Goal: Check status: Check status

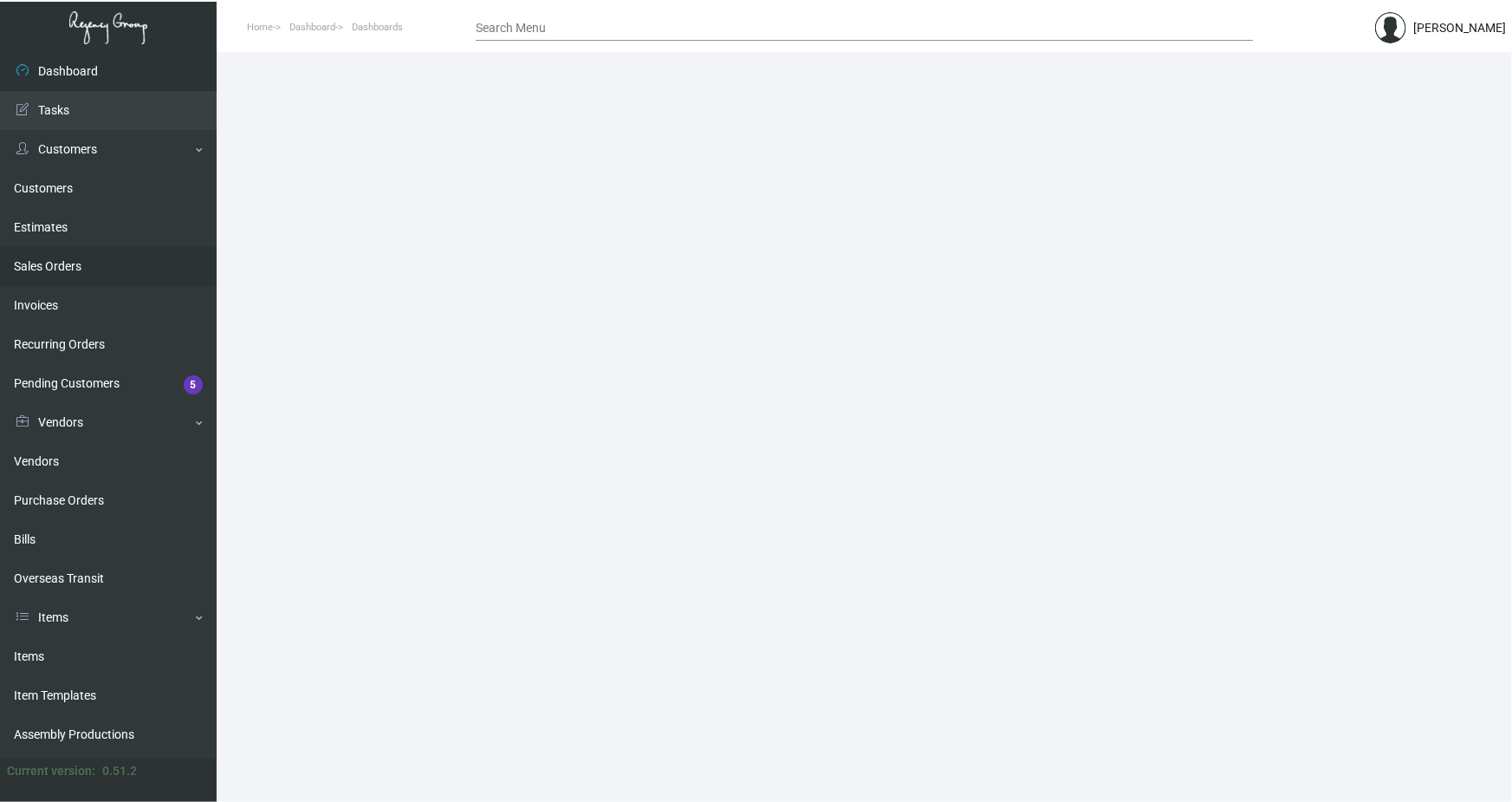
click at [57, 268] on link "Sales Orders" at bounding box center [108, 266] width 217 height 39
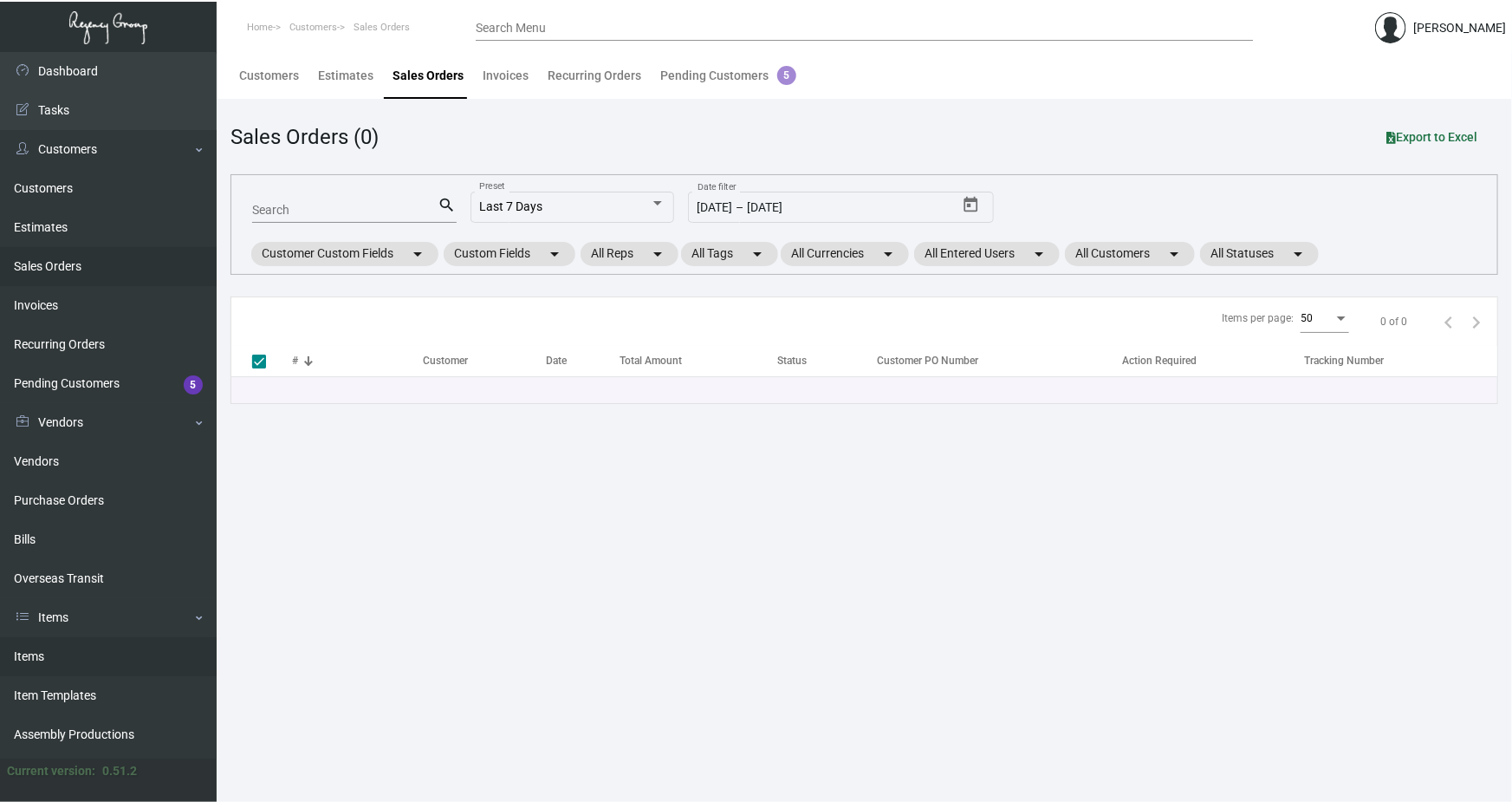
click at [41, 658] on link "Items" at bounding box center [108, 657] width 217 height 39
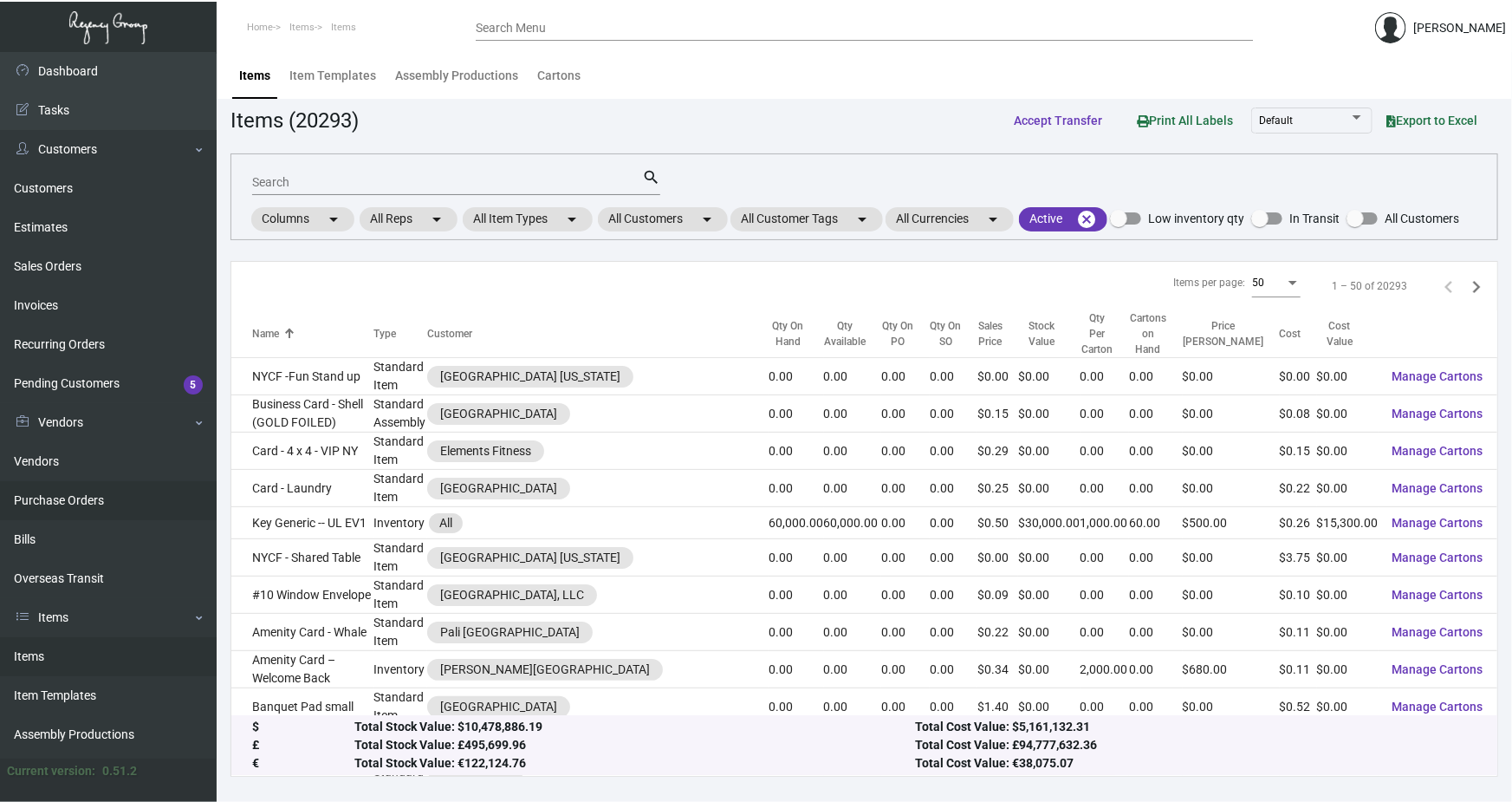
click at [69, 501] on link "Purchase Orders" at bounding box center [108, 501] width 217 height 39
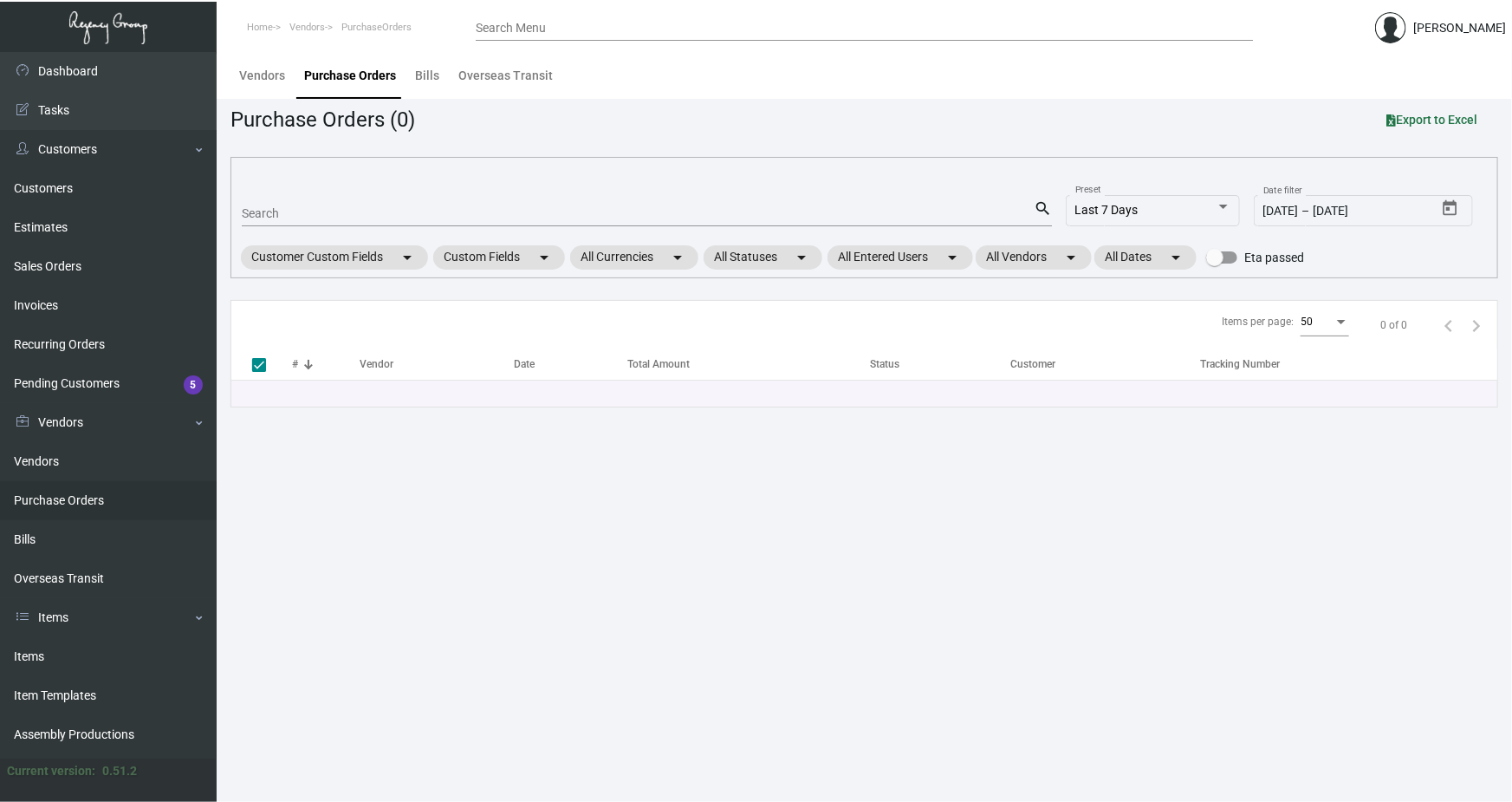
click at [265, 209] on input "Search" at bounding box center [638, 214] width 792 height 14
paste input "108335"
type input "108335"
checkbox input "false"
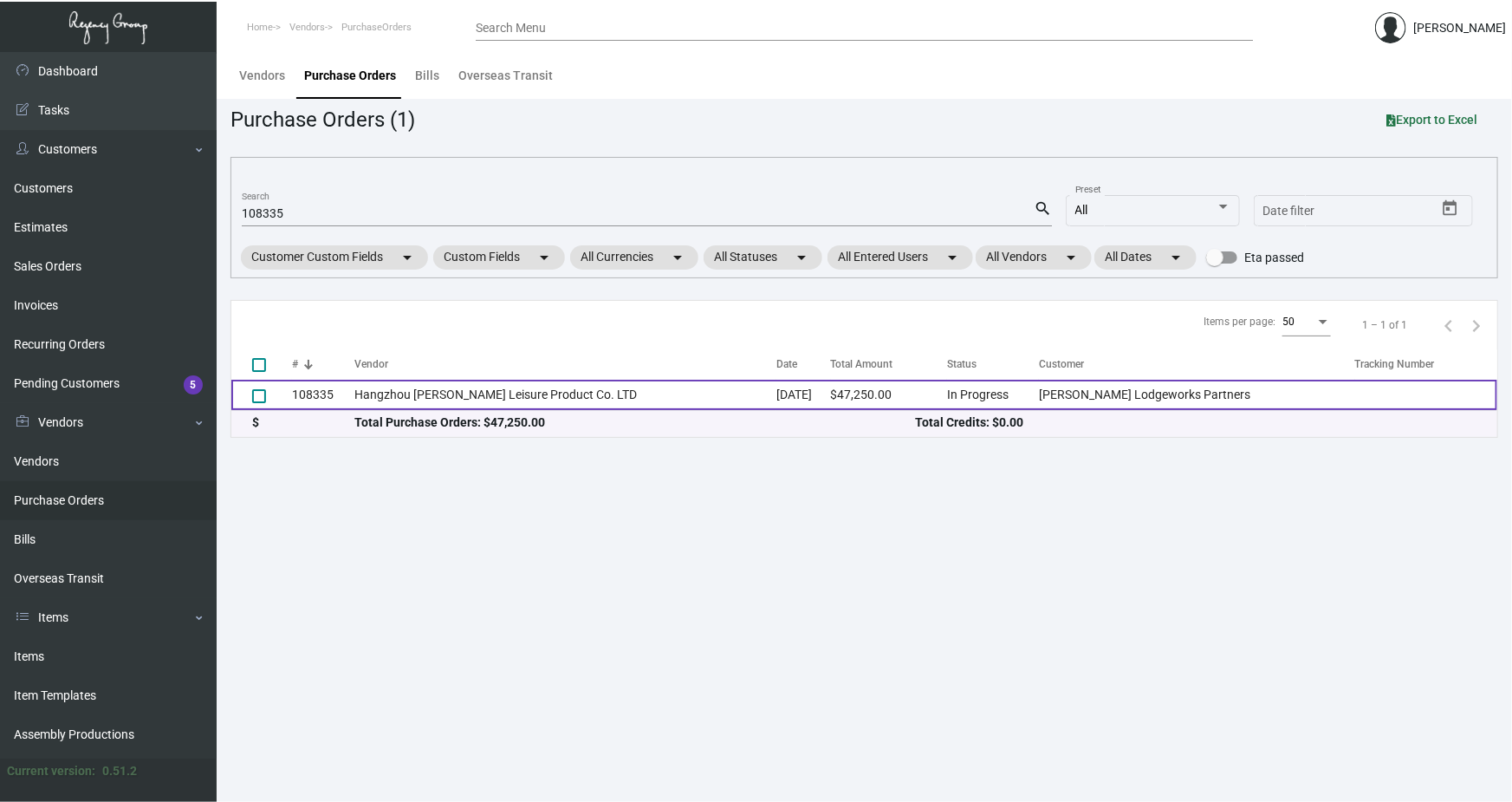
click at [337, 389] on td "108335" at bounding box center [323, 394] width 62 height 30
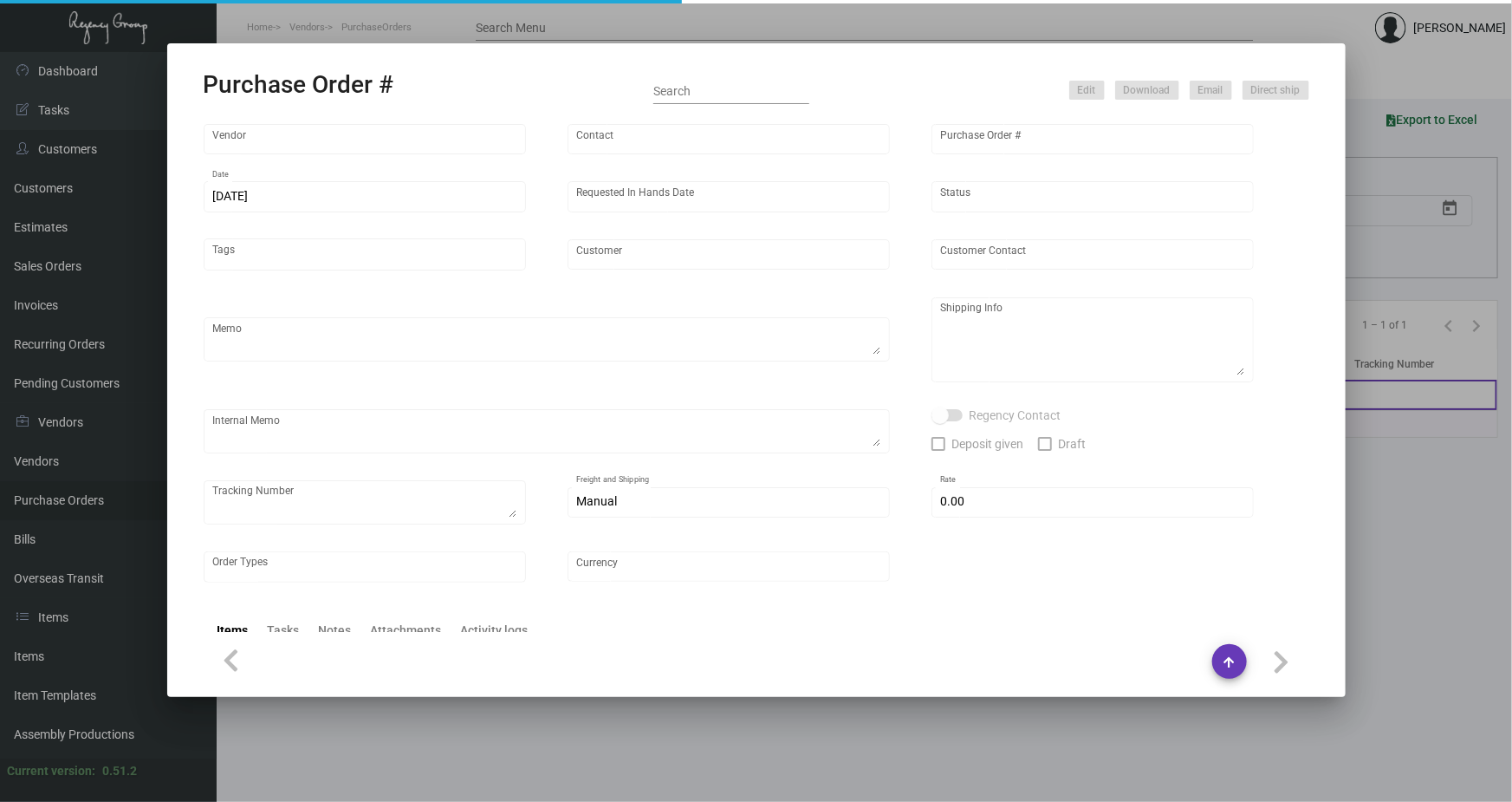
type input "Hangzhou [PERSON_NAME] Leisure Product Co. LTD"
type input "[PERSON_NAME]"
type input "108335"
type input "[DATE]"
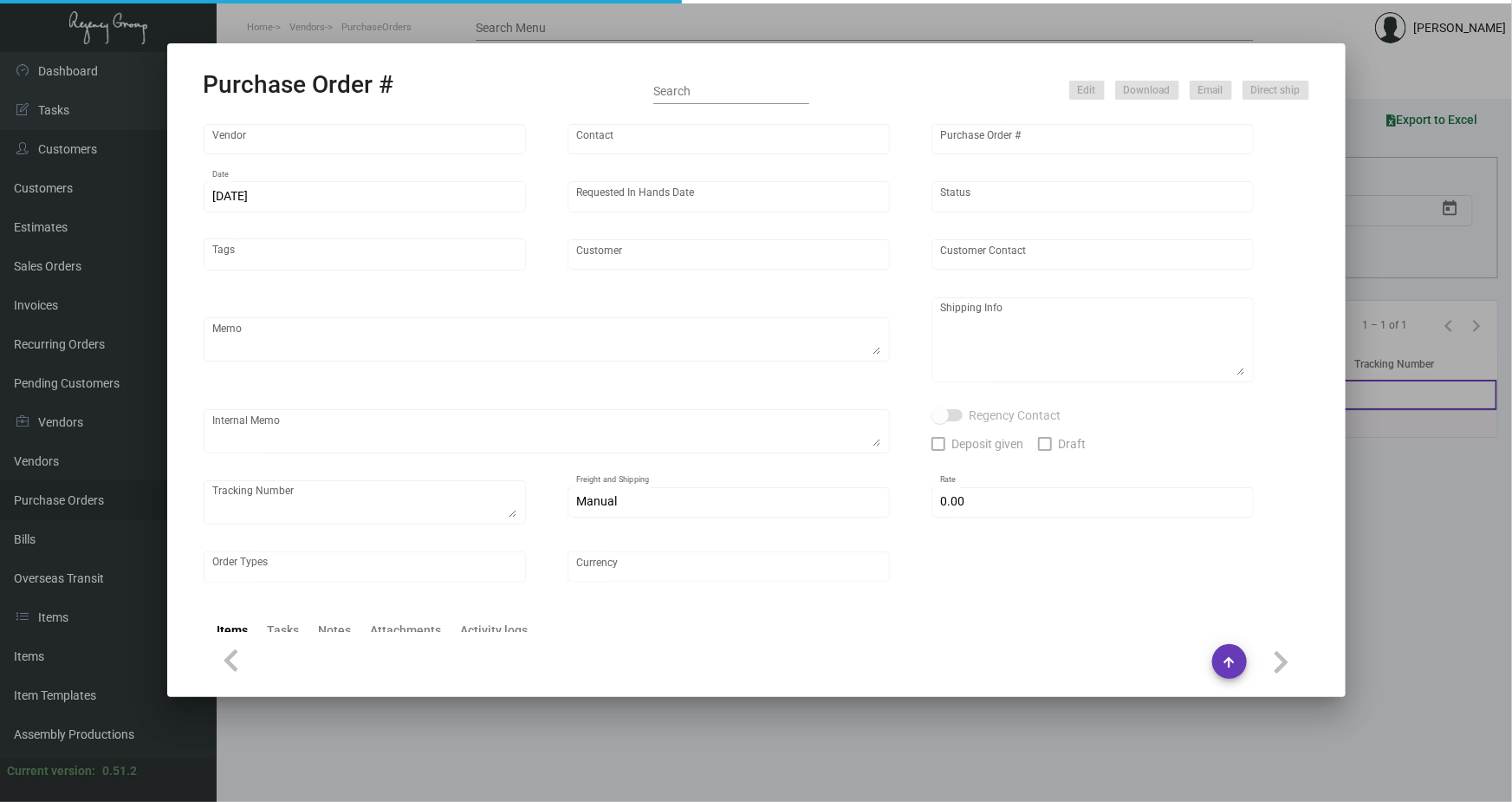
type input "[PERSON_NAME] Lodgeworks Partners"
type textarea "10K per color for the first batch, rest pending shipping instruction"
type textarea "Regency Group NJ - [PERSON_NAME] [STREET_ADDRESS]"
checkbox input "true"
type input "$ 0.00"
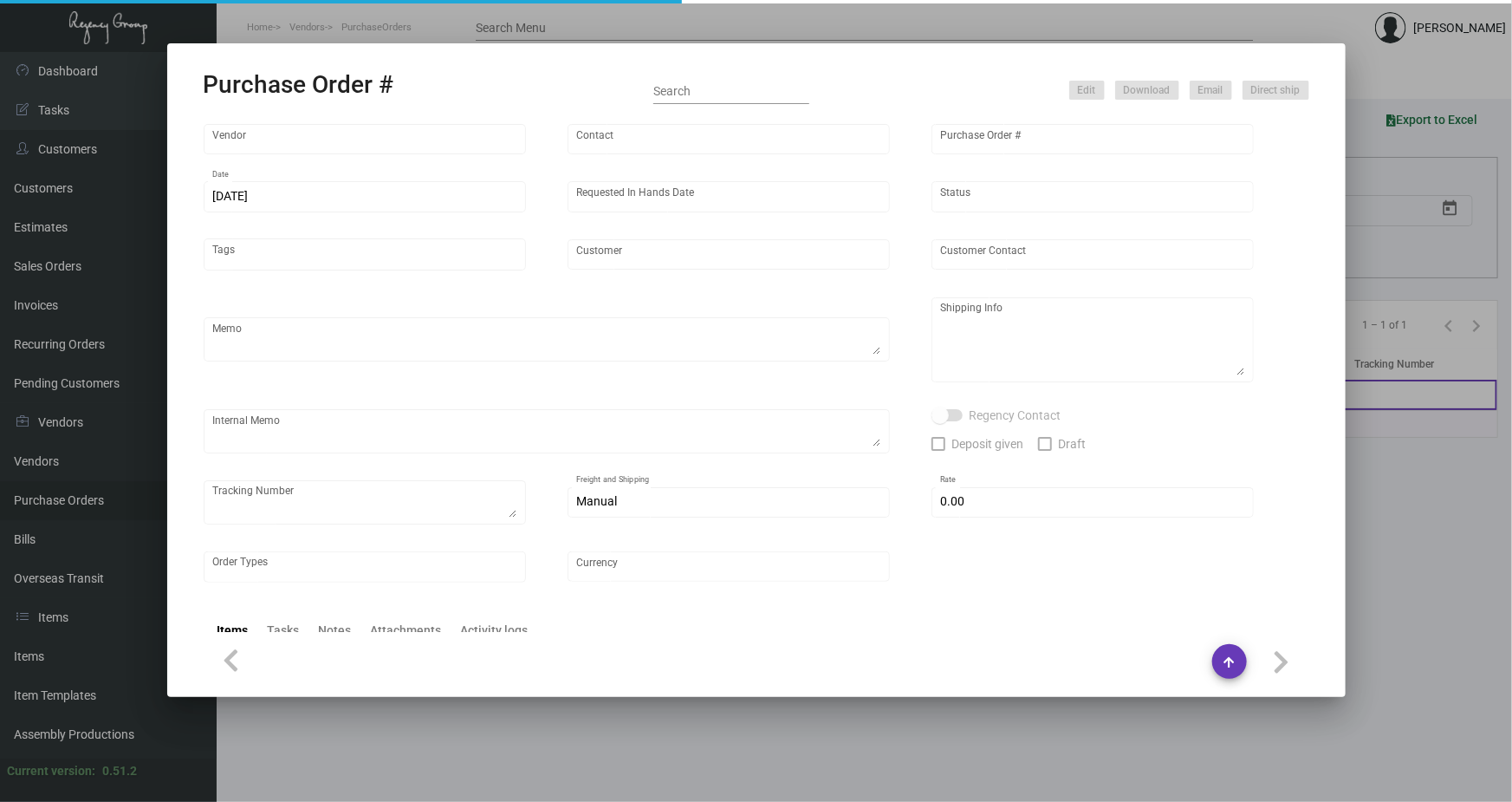
type input "United States Dollar $"
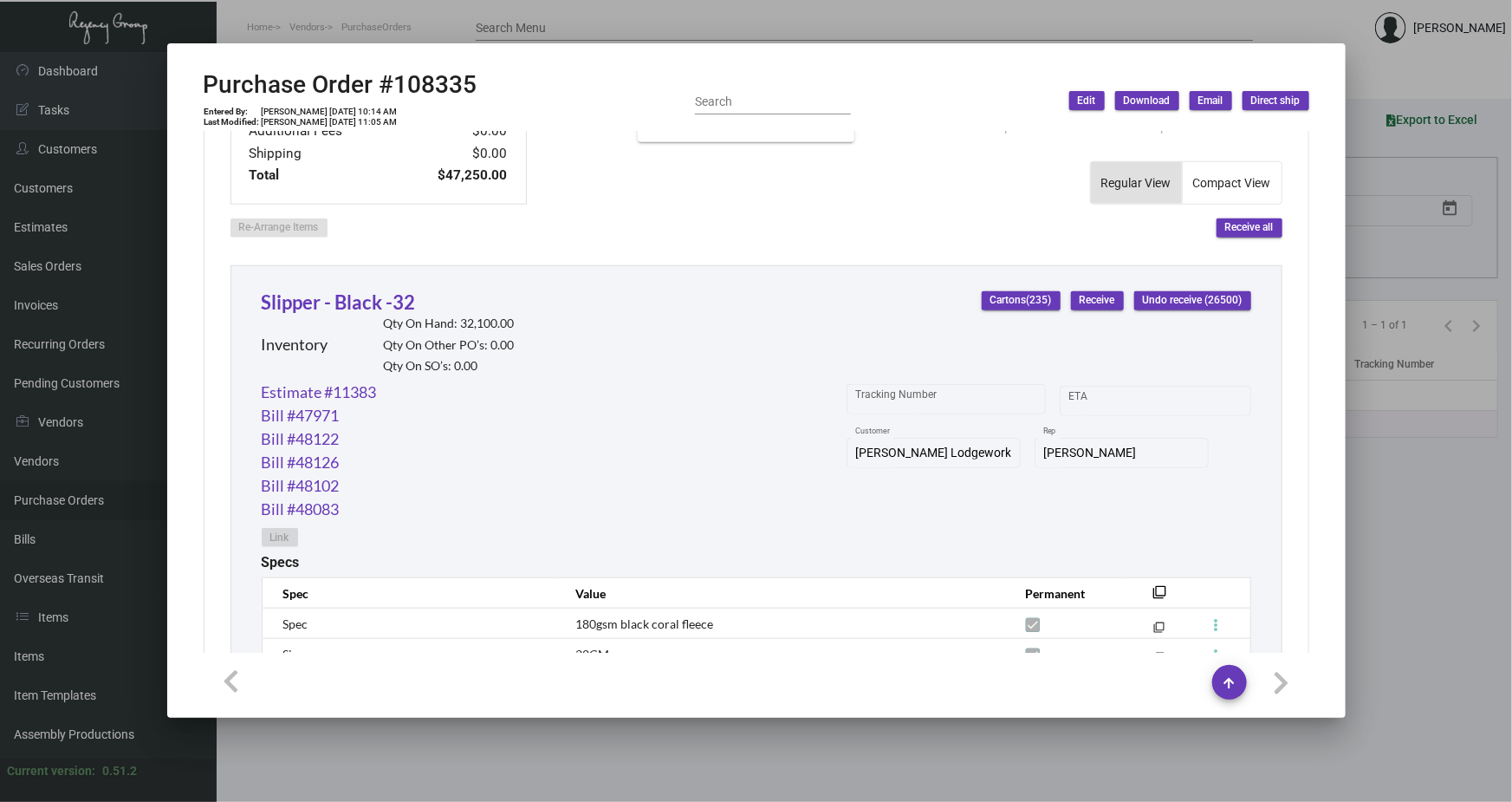
scroll to position [788, 0]
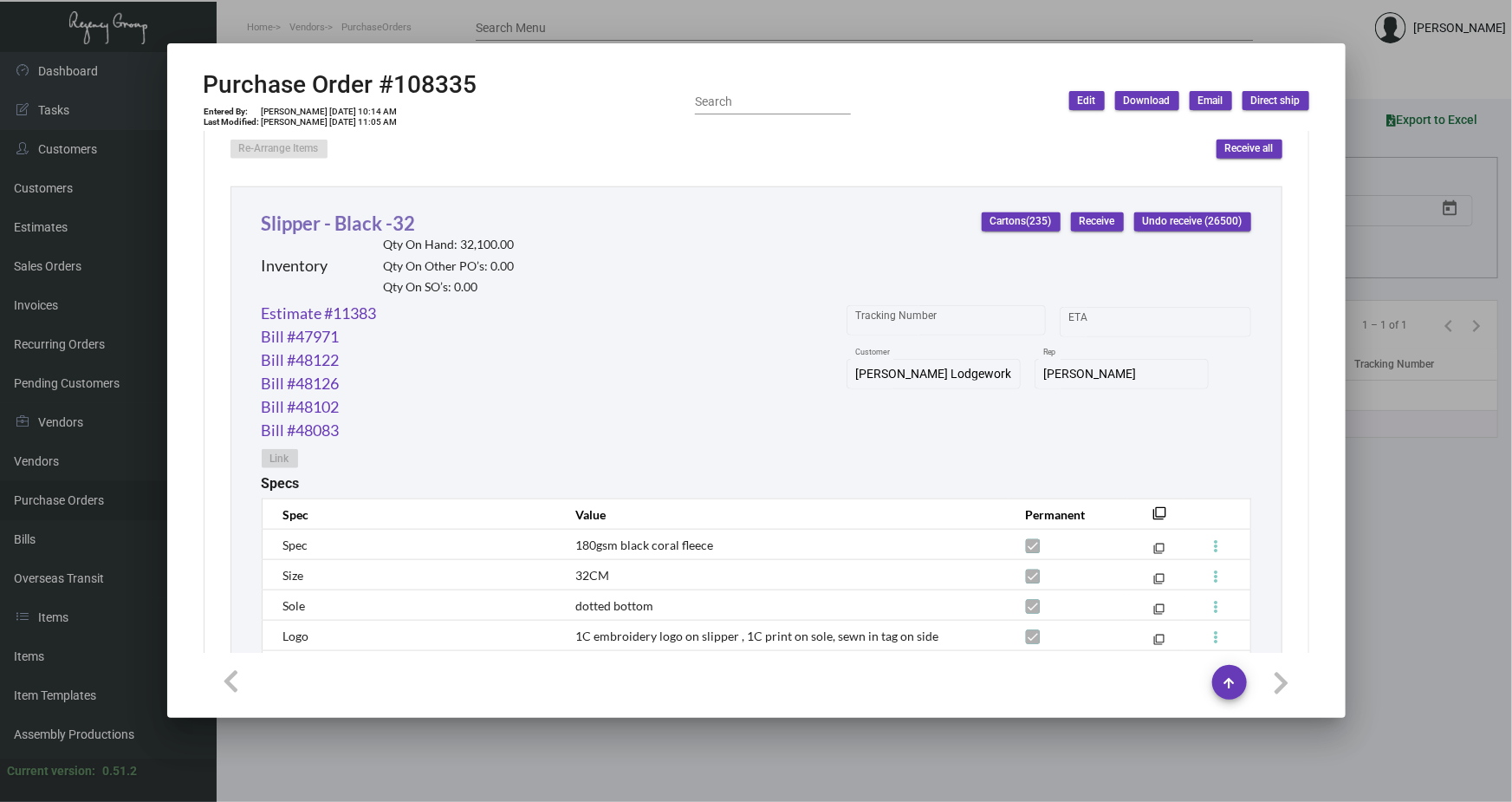
click at [368, 218] on link "Slipper - Black -32" at bounding box center [338, 223] width 154 height 23
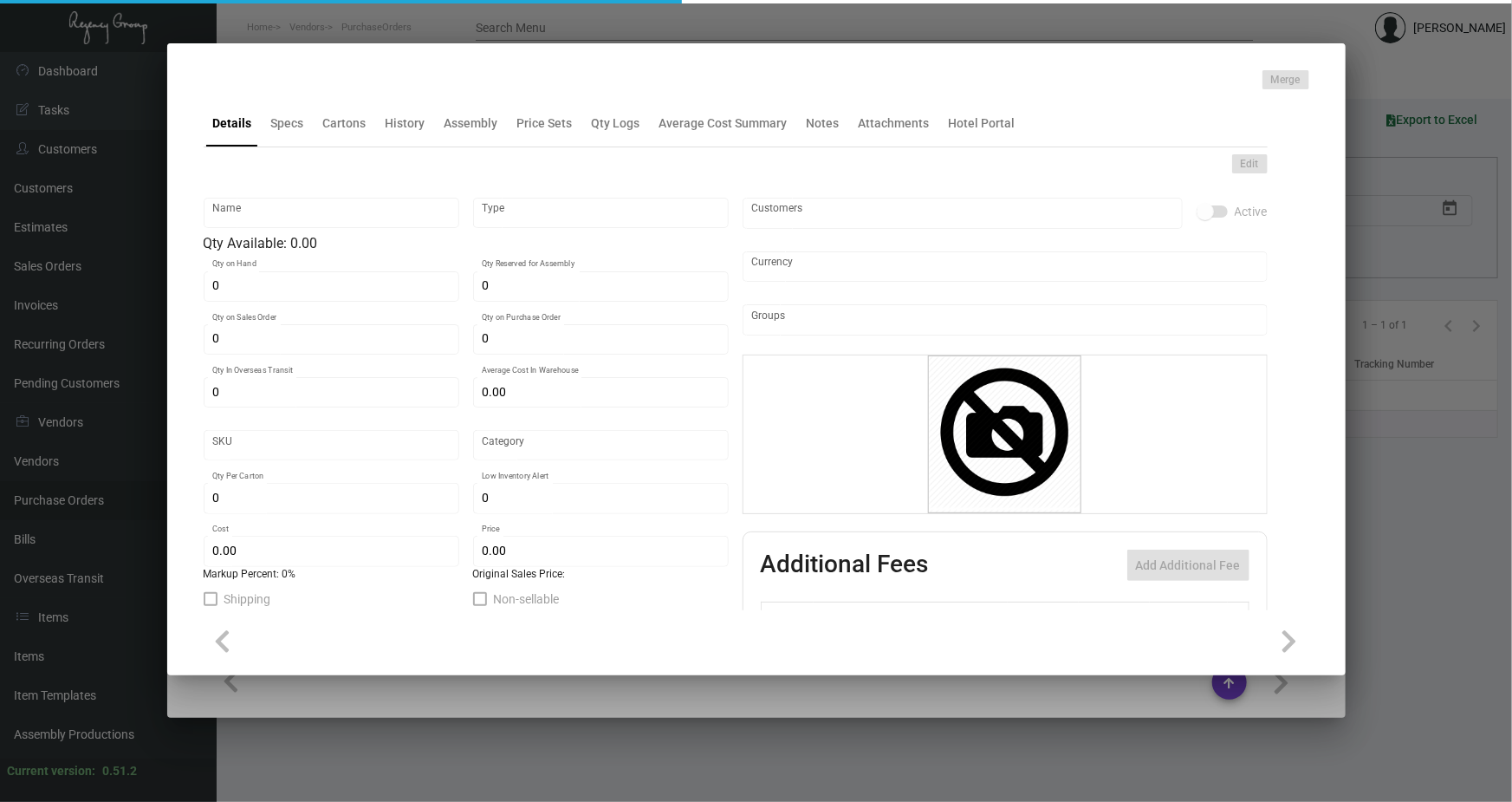
type input "Slipper - Black -32"
type input "Inventory"
type input "32,100"
type input "11,000"
type input "$ 0.63351"
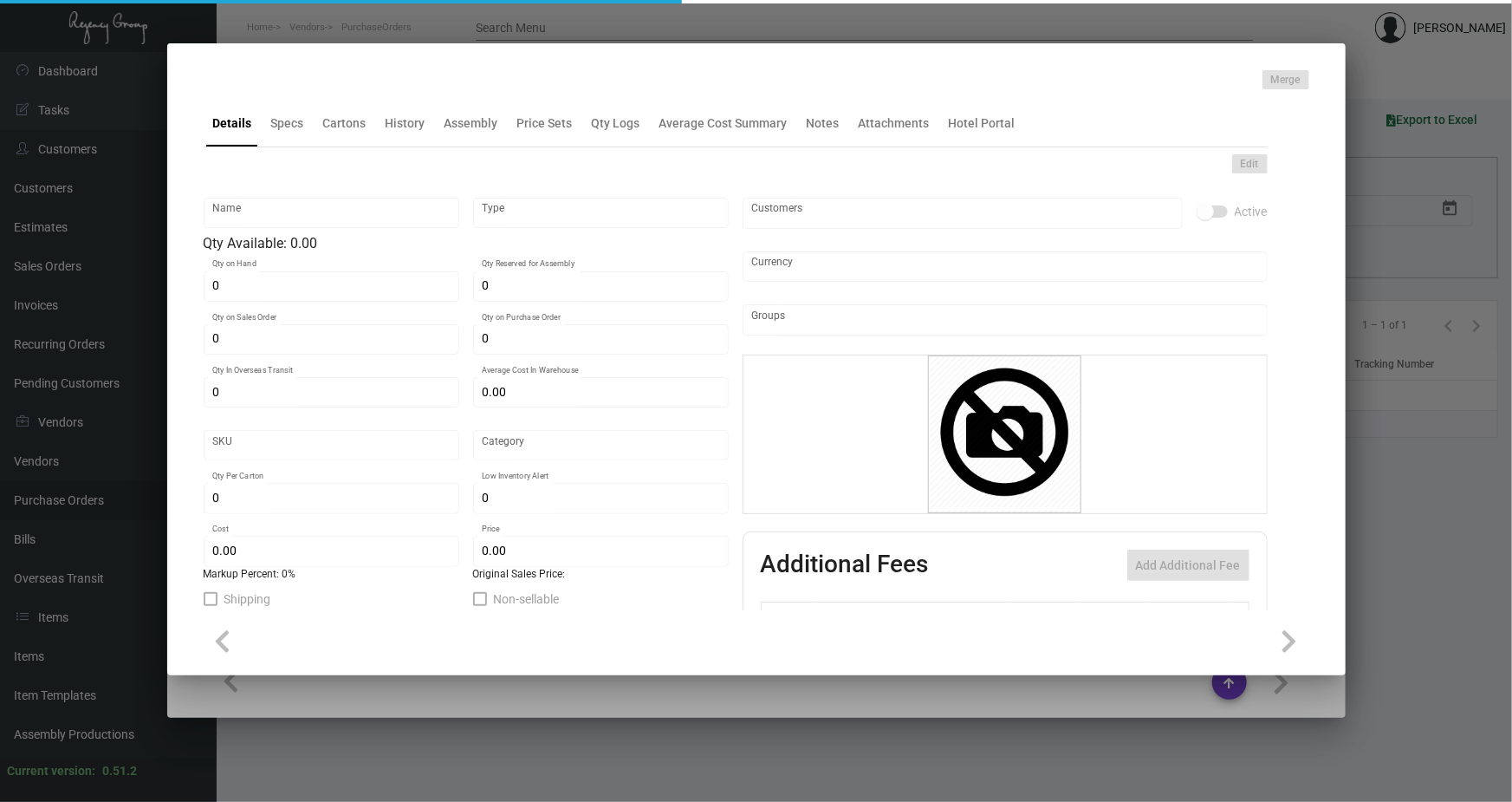
type input "Overseas"
type input "100"
type input "$ 0.63"
type input "$ 1.53"
type textarea "HR Slipper: Size #10 slipper, 1 size to fit all, black color cushion material ,…"
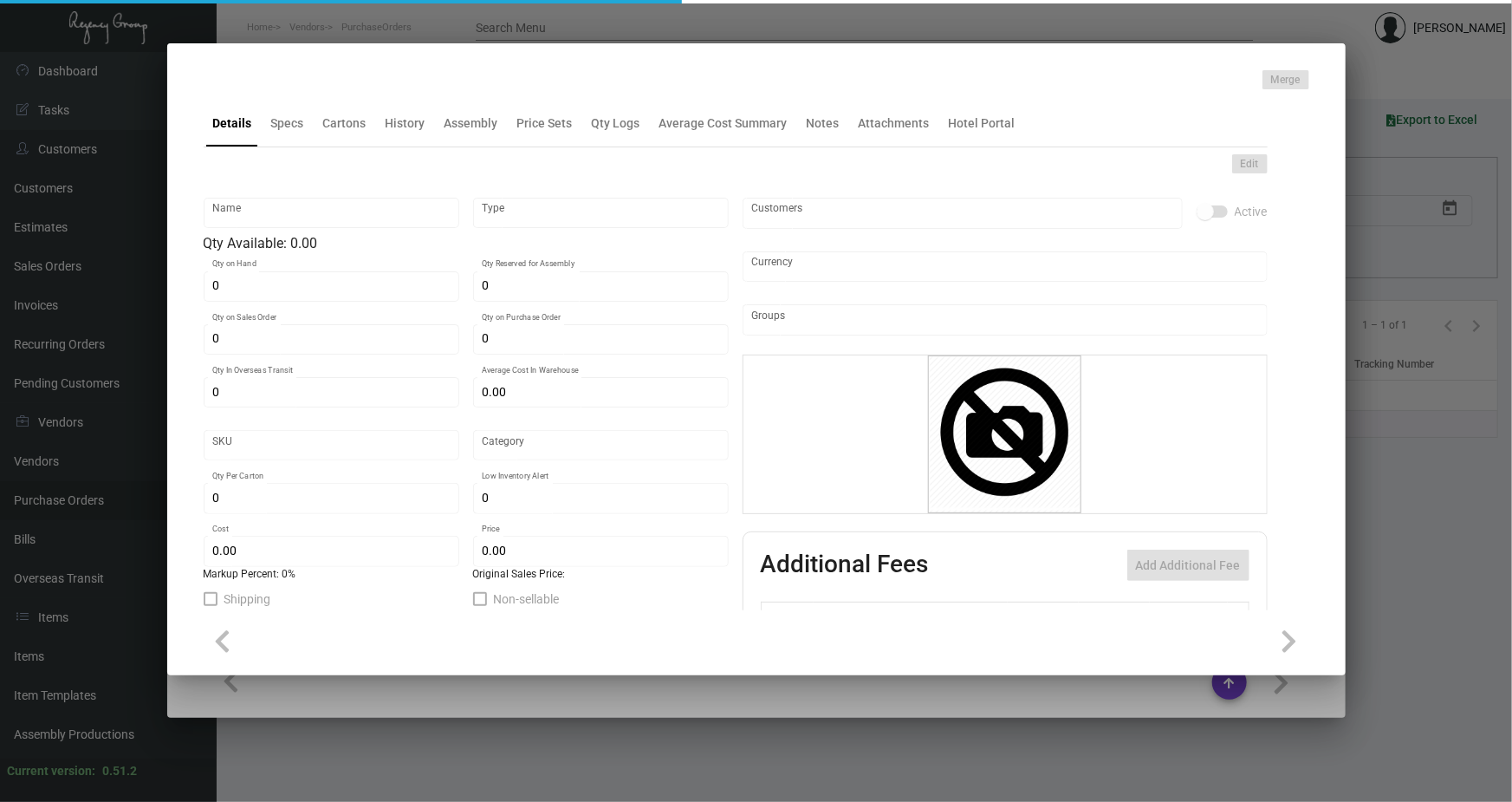
type textarea "HR Slipper: Size #10 slipper, 1 size to fit all, black color cushion material ,…"
checkbox input "true"
type input "United States Dollar $"
